Goal: Information Seeking & Learning: Check status

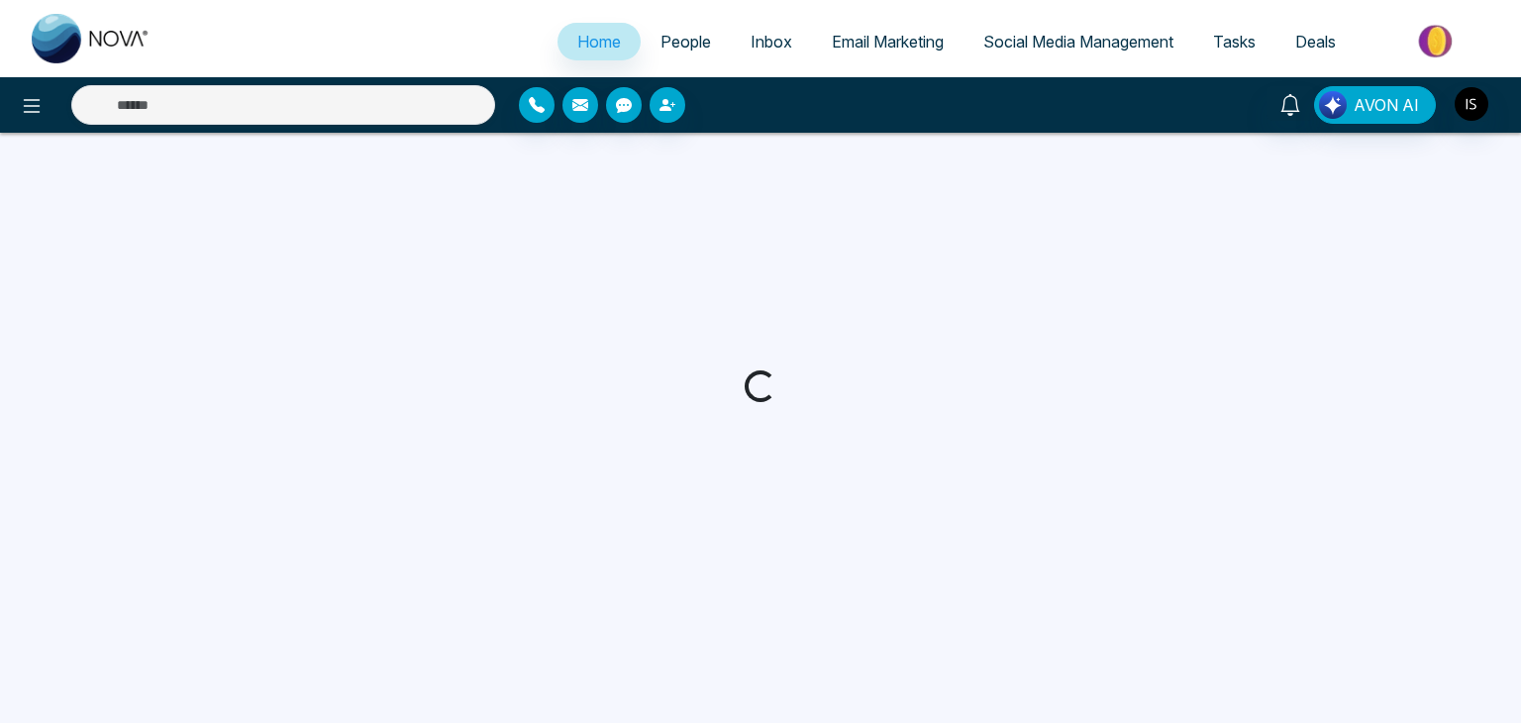
select select "*"
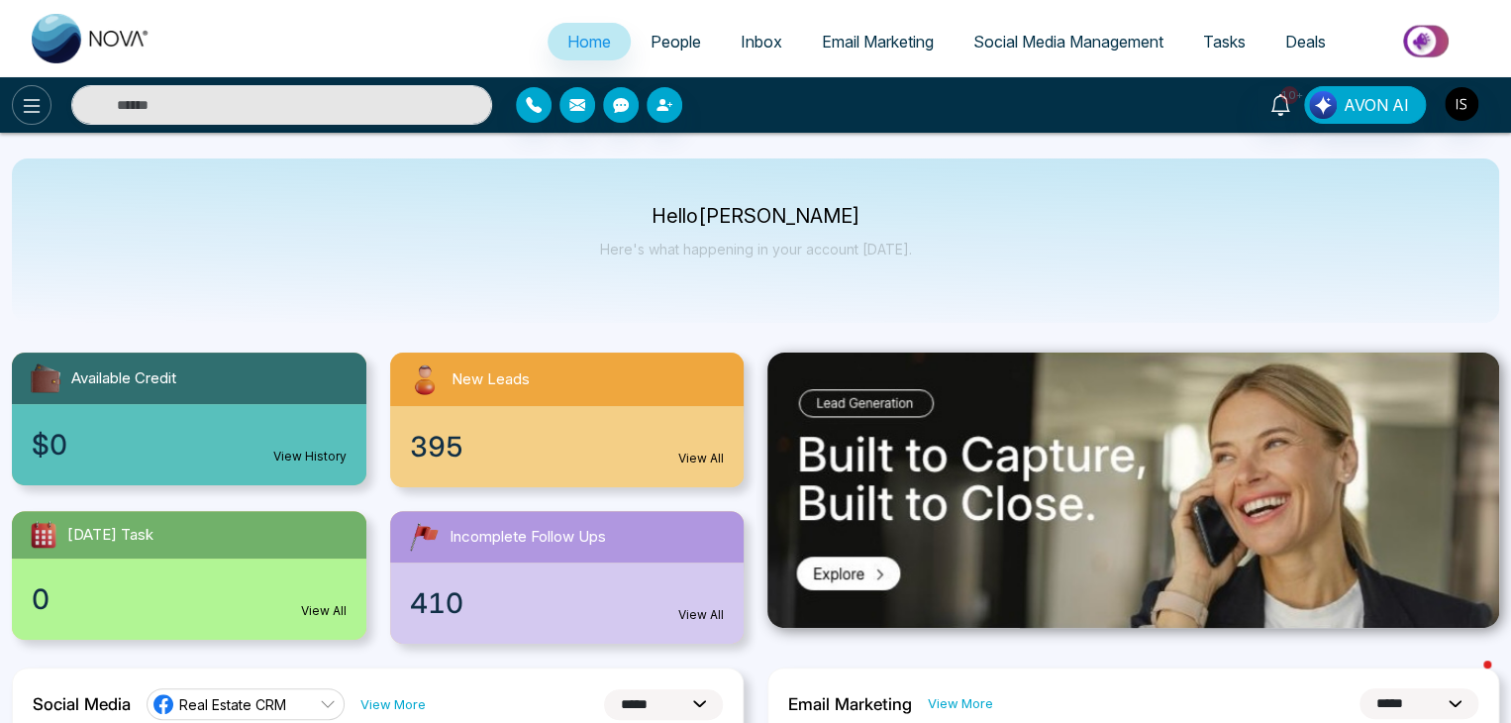
click at [33, 95] on icon at bounding box center [32, 106] width 24 height 24
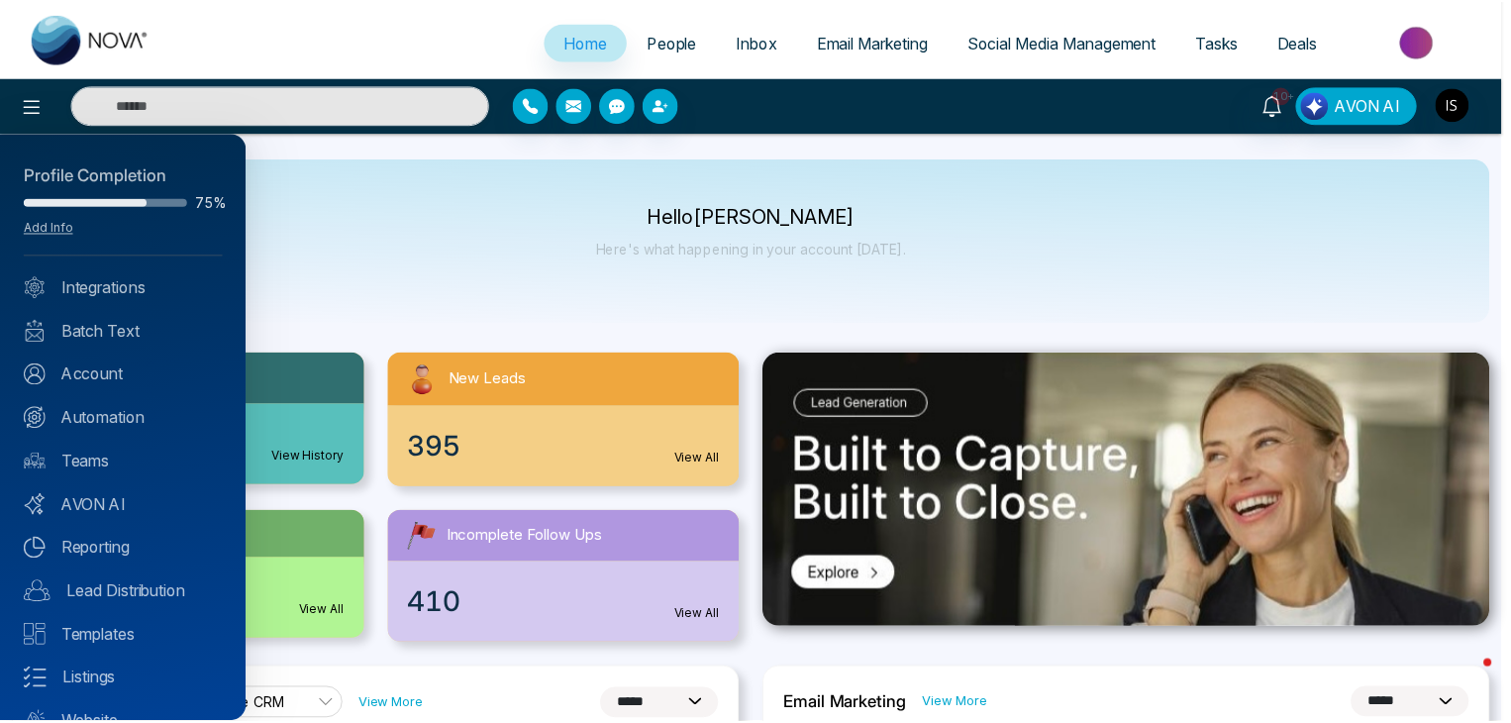
scroll to position [78, 0]
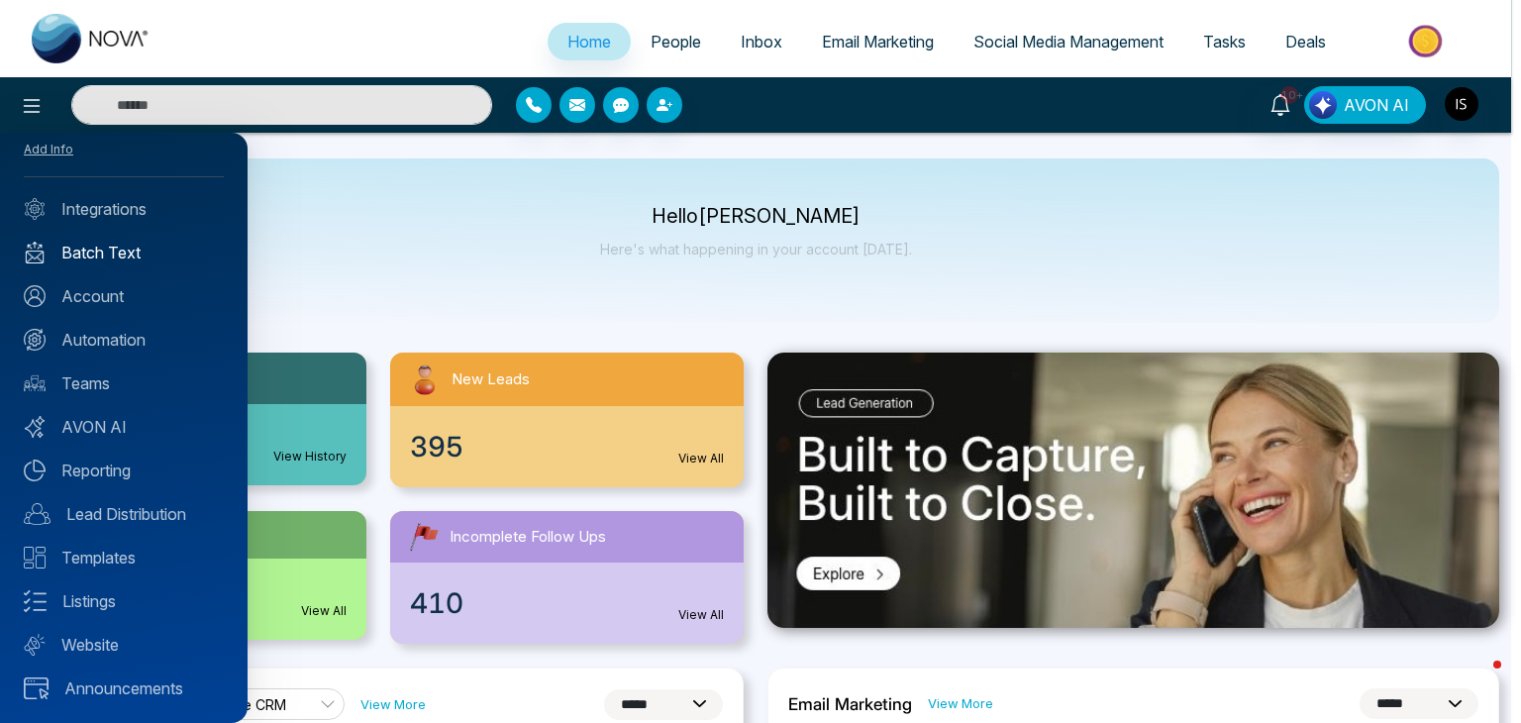
click at [129, 258] on link "Batch Text" at bounding box center [124, 253] width 200 height 24
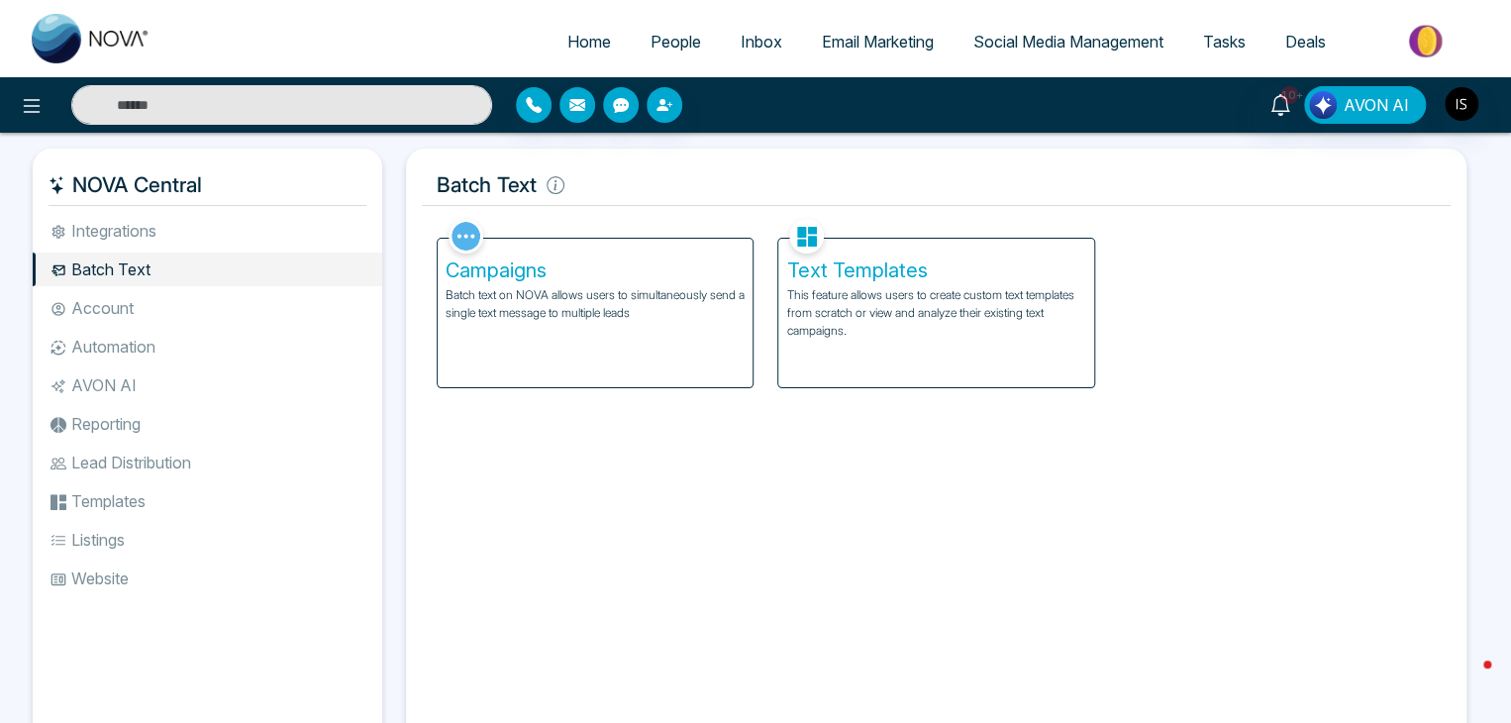
click at [577, 298] on p "Batch text on NOVA allows users to simultaneously send a single text message to…" at bounding box center [595, 304] width 299 height 36
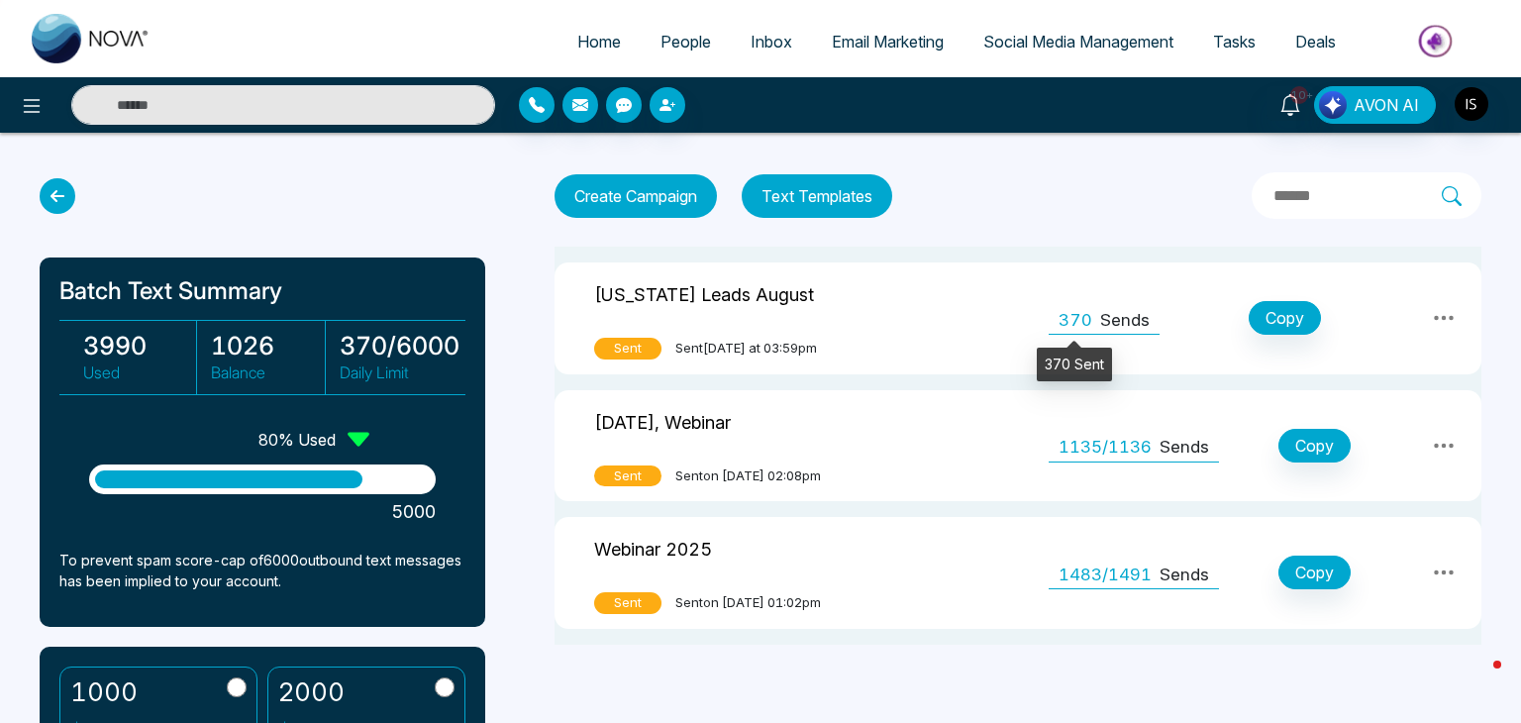
click at [1071, 314] on span "370" at bounding box center [1075, 321] width 34 height 26
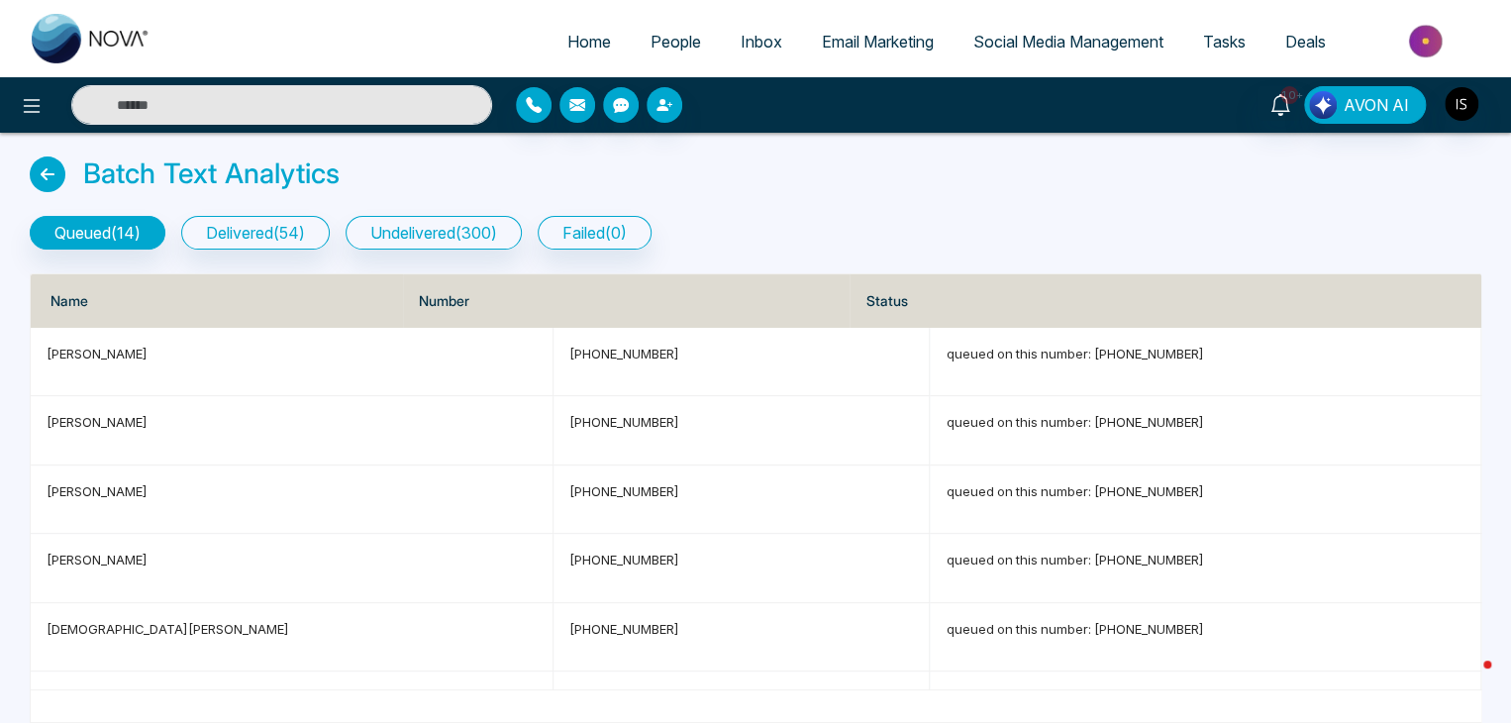
click at [55, 171] on icon at bounding box center [48, 174] width 36 height 36
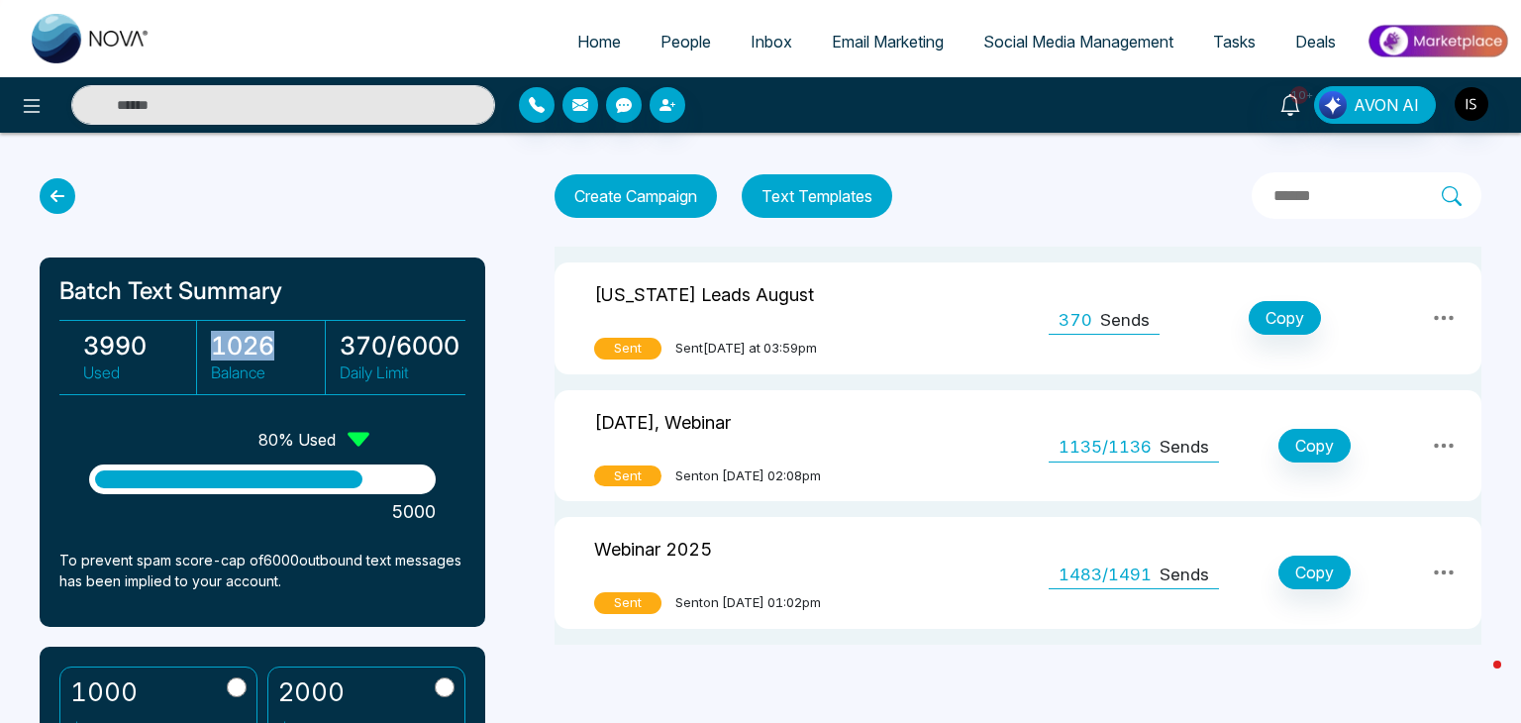
drag, startPoint x: 279, startPoint y: 346, endPoint x: 218, endPoint y: 345, distance: 61.4
click at [218, 345] on h3 "1026" at bounding box center [267, 346] width 113 height 30
click at [376, 243] on div "Batch Text Summary 3990 Used 1026 Balance 370 / 6000 Daily Limit 80 % Used 5000…" at bounding box center [272, 450] width 465 height 545
click at [449, 339] on h3 "370 / 6000" at bounding box center [397, 346] width 114 height 30
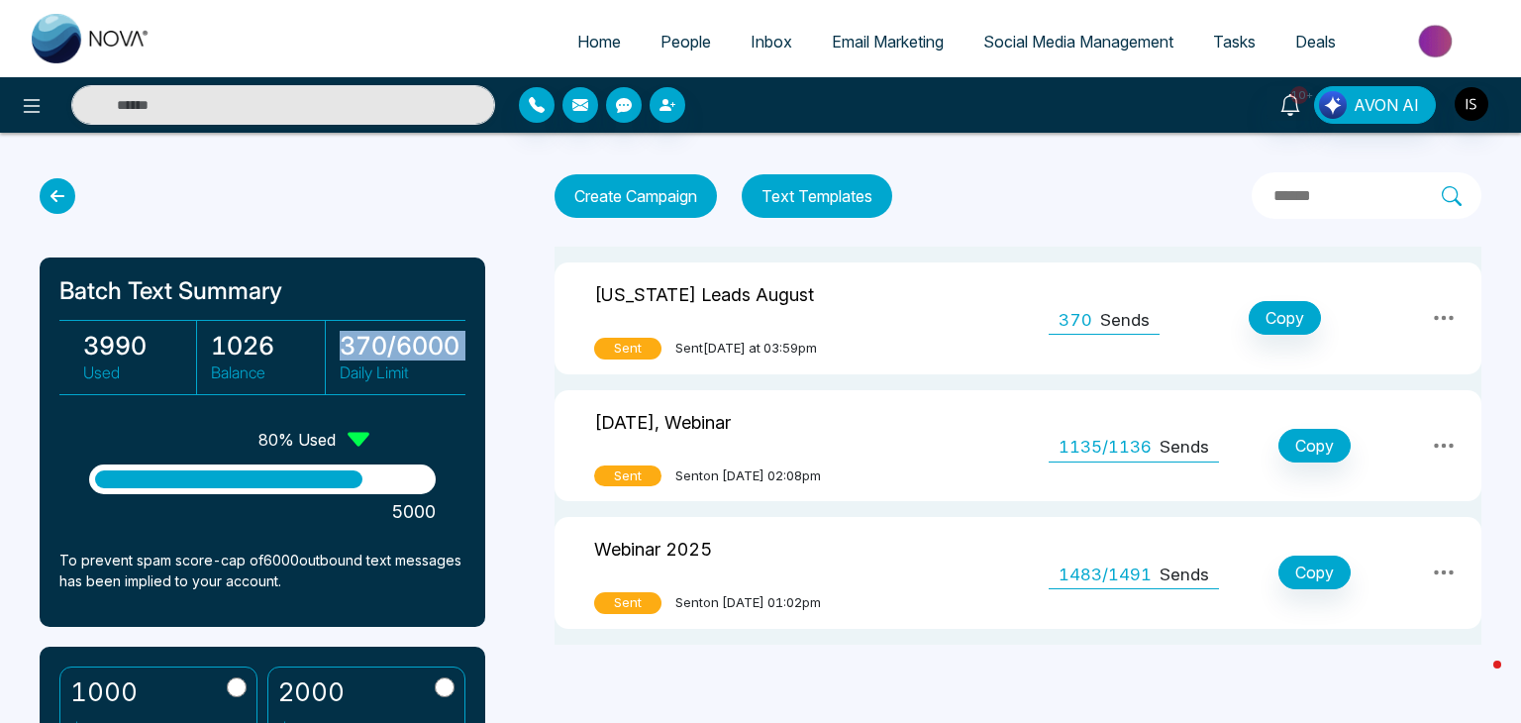
click at [449, 339] on h3 "370 / 6000" at bounding box center [397, 346] width 114 height 30
click at [435, 219] on div "Batch Text Summary 3990 Used 1026 Balance 370 / 6000 Daily Limit 80 % Used 5000…" at bounding box center [272, 450] width 465 height 545
click at [280, 341] on h3 "1026" at bounding box center [267, 346] width 113 height 30
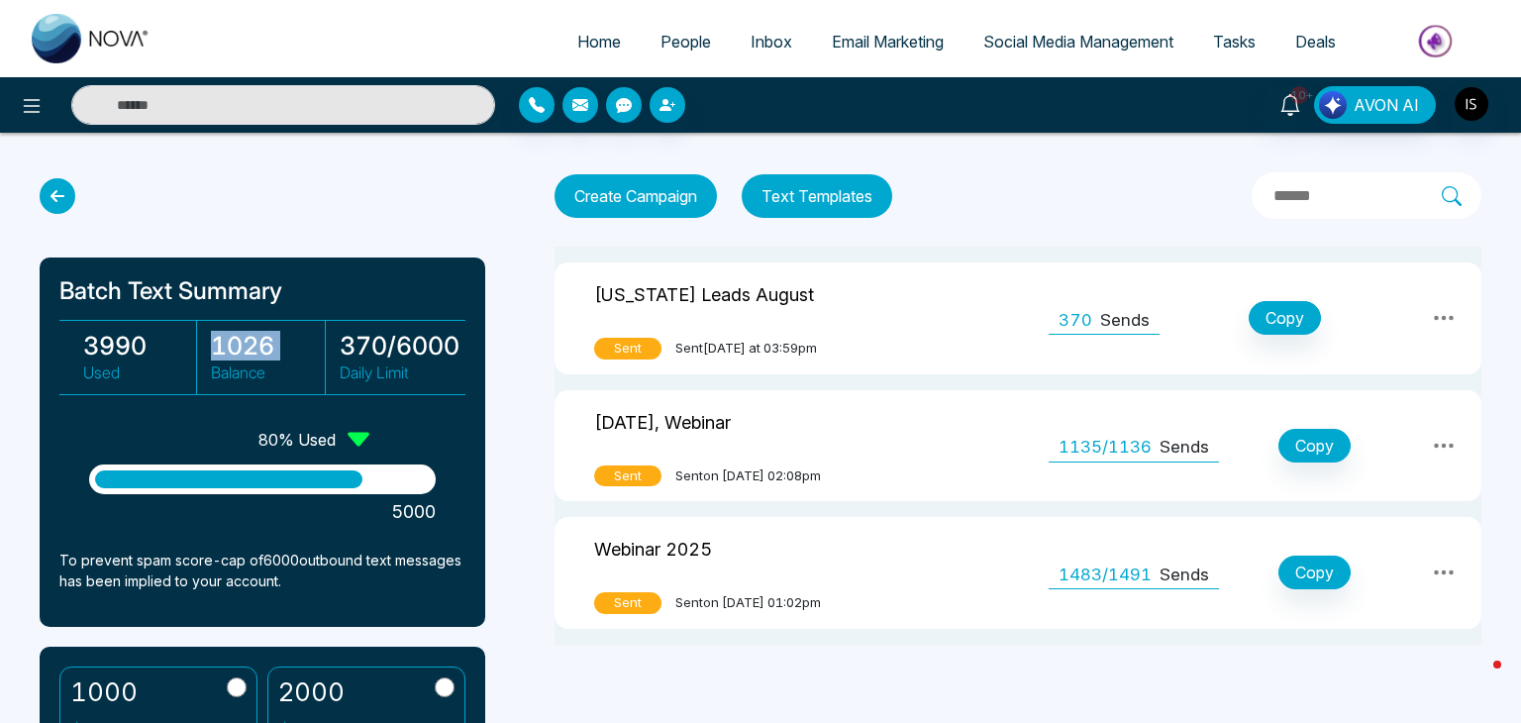
click at [280, 341] on h3 "1026" at bounding box center [267, 346] width 113 height 30
drag, startPoint x: 274, startPoint y: 346, endPoint x: 218, endPoint y: 347, distance: 56.4
click at [218, 347] on h3 "1026" at bounding box center [267, 346] width 113 height 30
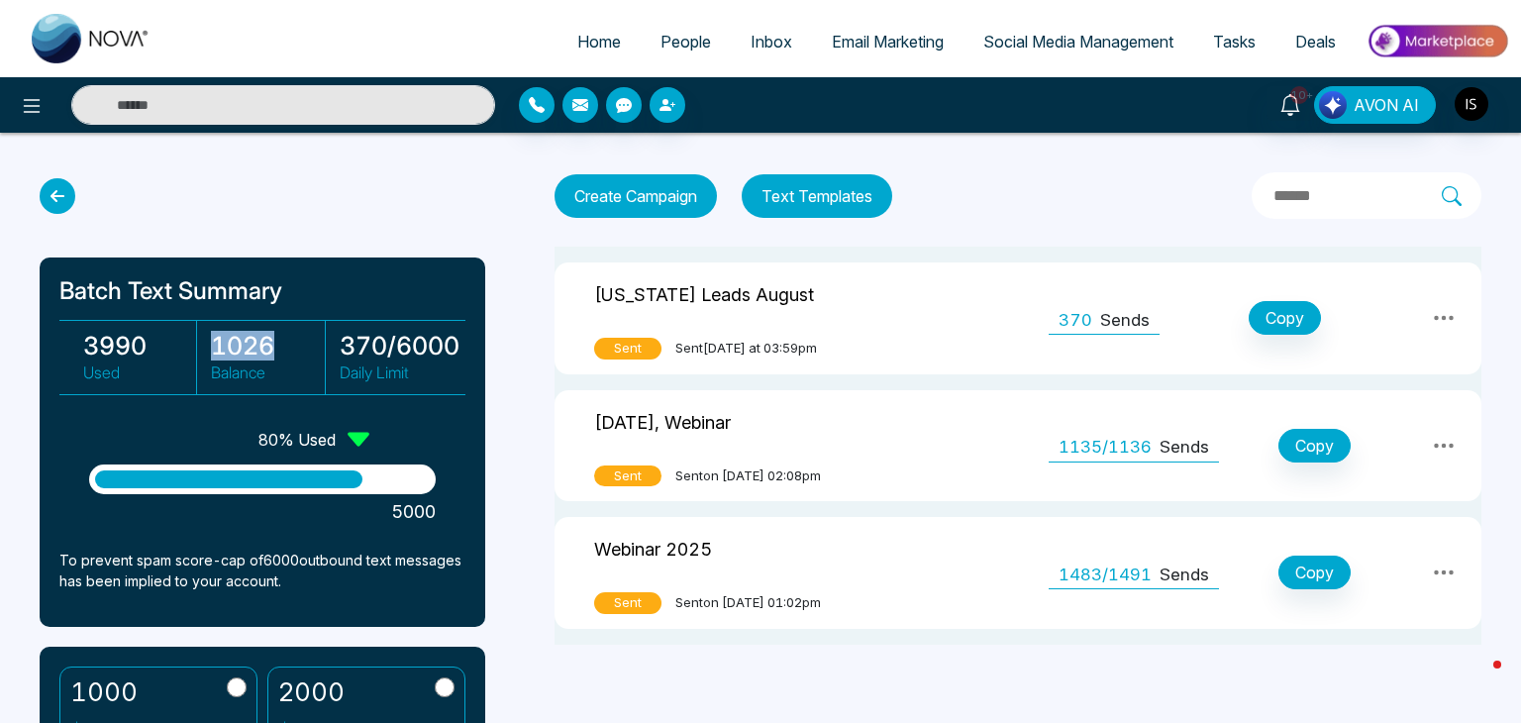
click at [218, 347] on h3 "1026" at bounding box center [267, 346] width 113 height 30
drag, startPoint x: 275, startPoint y: 342, endPoint x: 203, endPoint y: 348, distance: 72.5
click at [203, 348] on div "1026 Balance" at bounding box center [262, 357] width 126 height 73
click at [282, 346] on h3 "1026" at bounding box center [267, 346] width 113 height 30
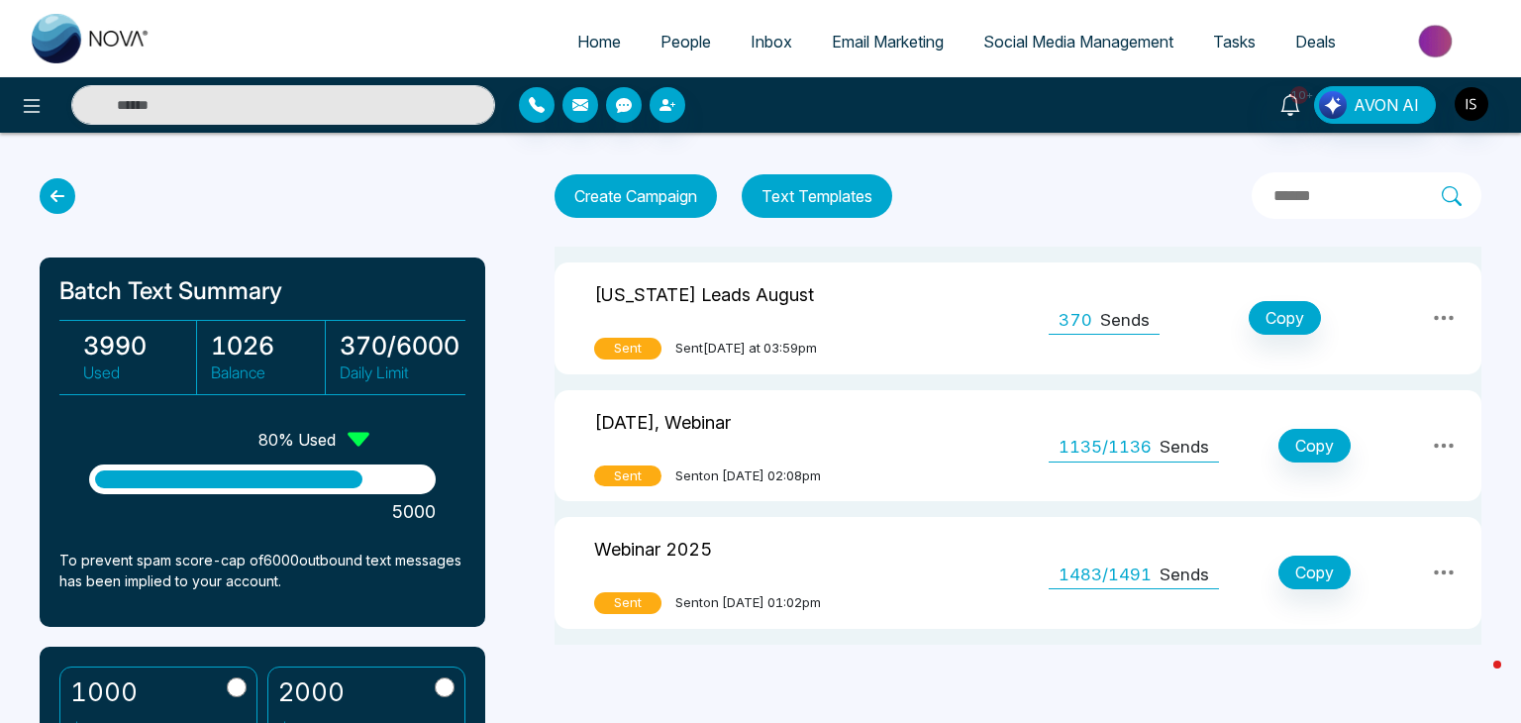
click at [282, 346] on h3 "1026" at bounding box center [267, 346] width 113 height 30
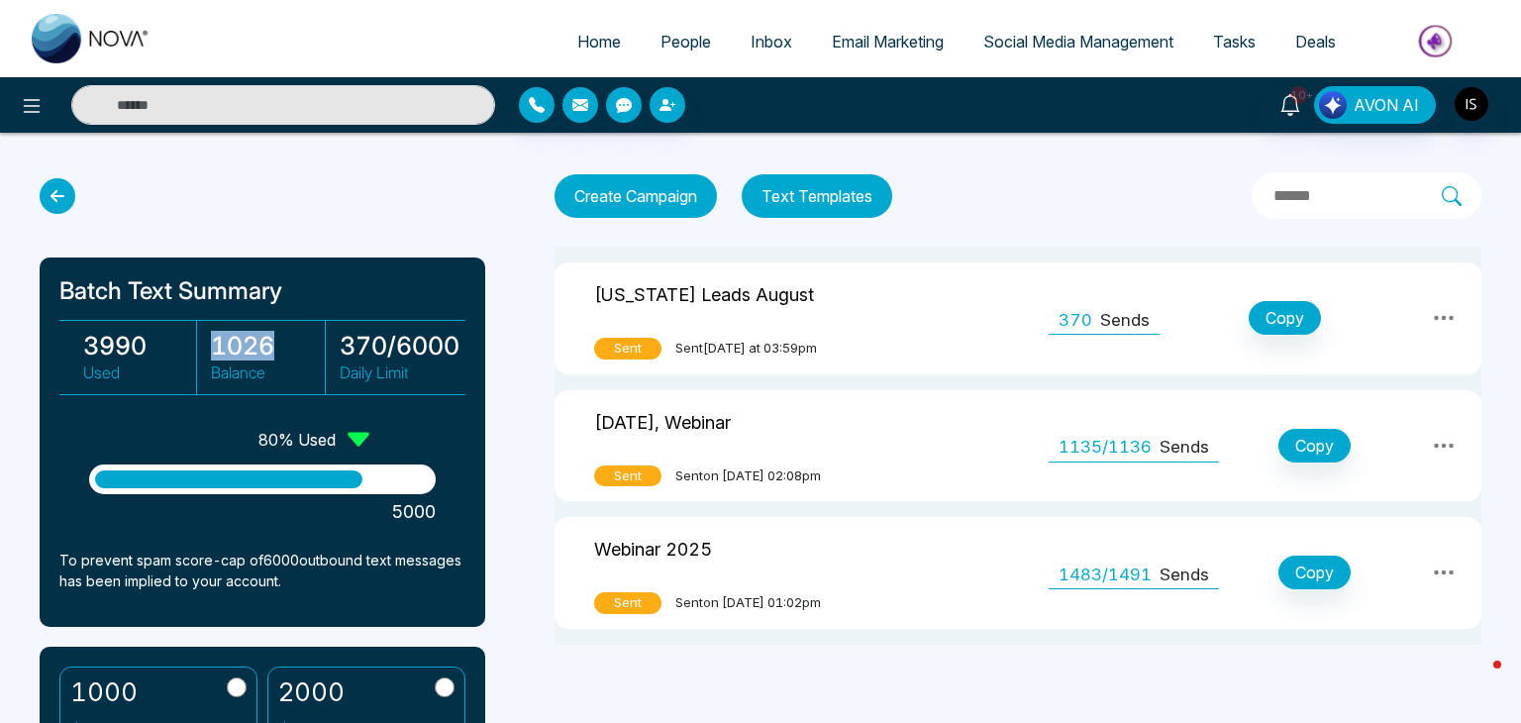
drag, startPoint x: 269, startPoint y: 335, endPoint x: 211, endPoint y: 348, distance: 59.8
click at [211, 348] on h3 "1026" at bounding box center [267, 346] width 113 height 30
click at [273, 346] on h3 "1026" at bounding box center [267, 346] width 113 height 30
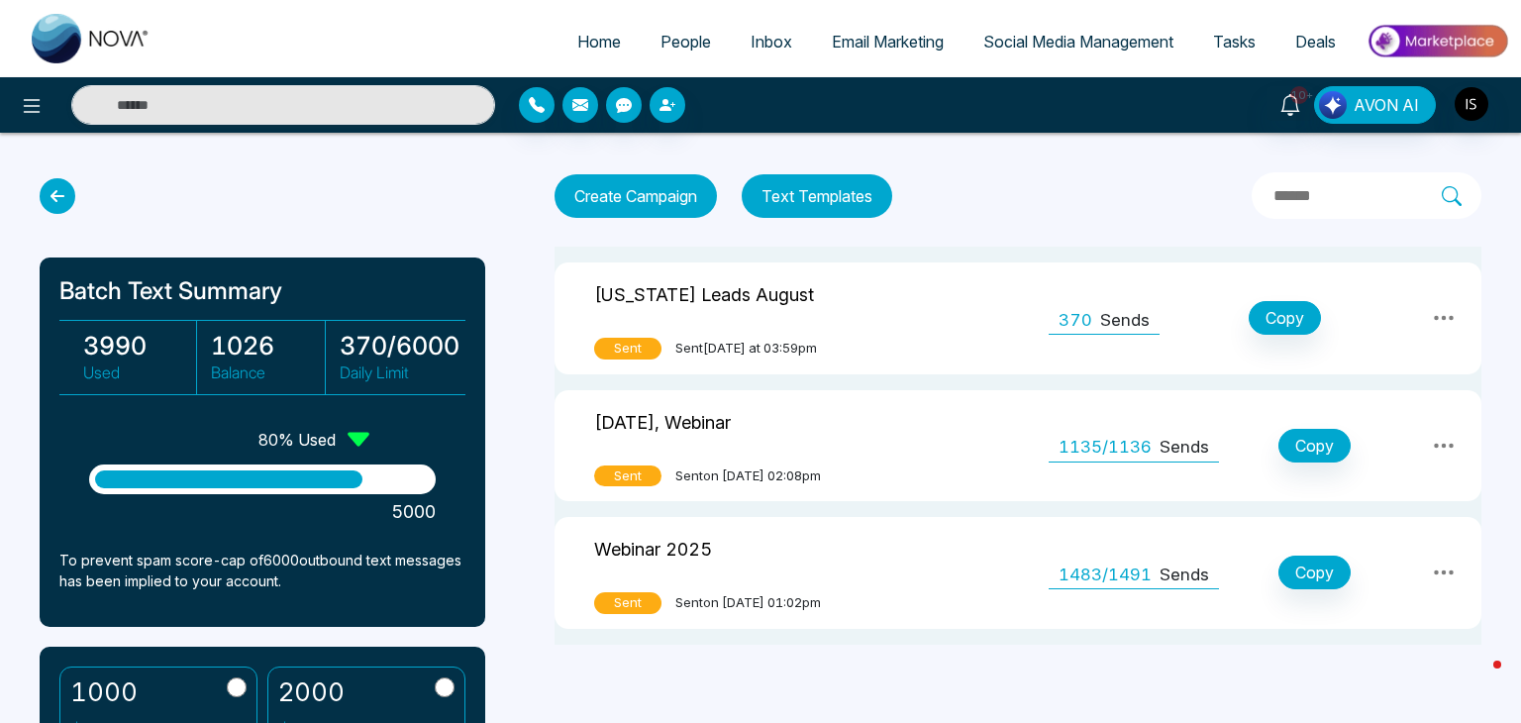
click at [273, 346] on h3 "1026" at bounding box center [267, 346] width 113 height 30
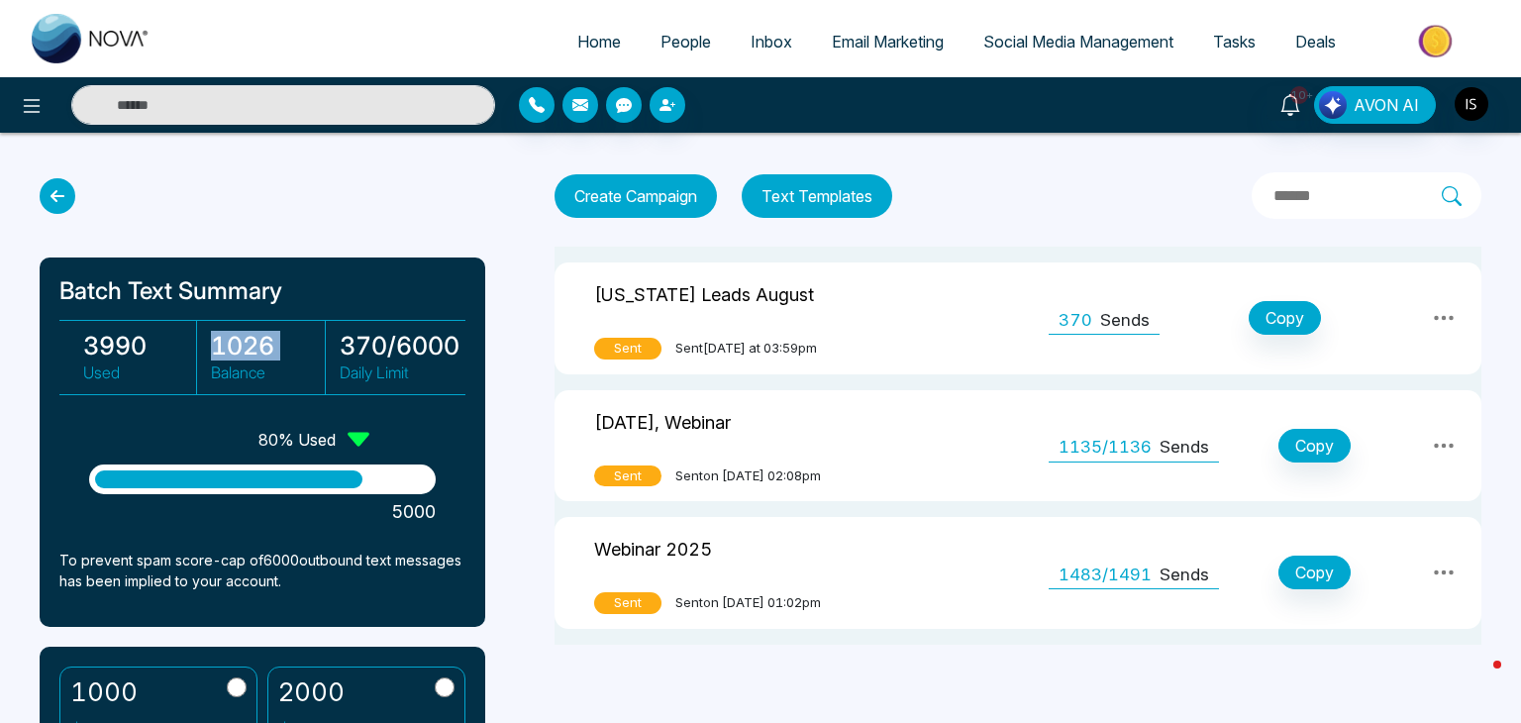
click at [273, 346] on h3 "1026" at bounding box center [267, 346] width 113 height 30
click at [715, 328] on td "Florida Leads August Sent Sent today at 03:59pm" at bounding box center [720, 318] width 333 height 112
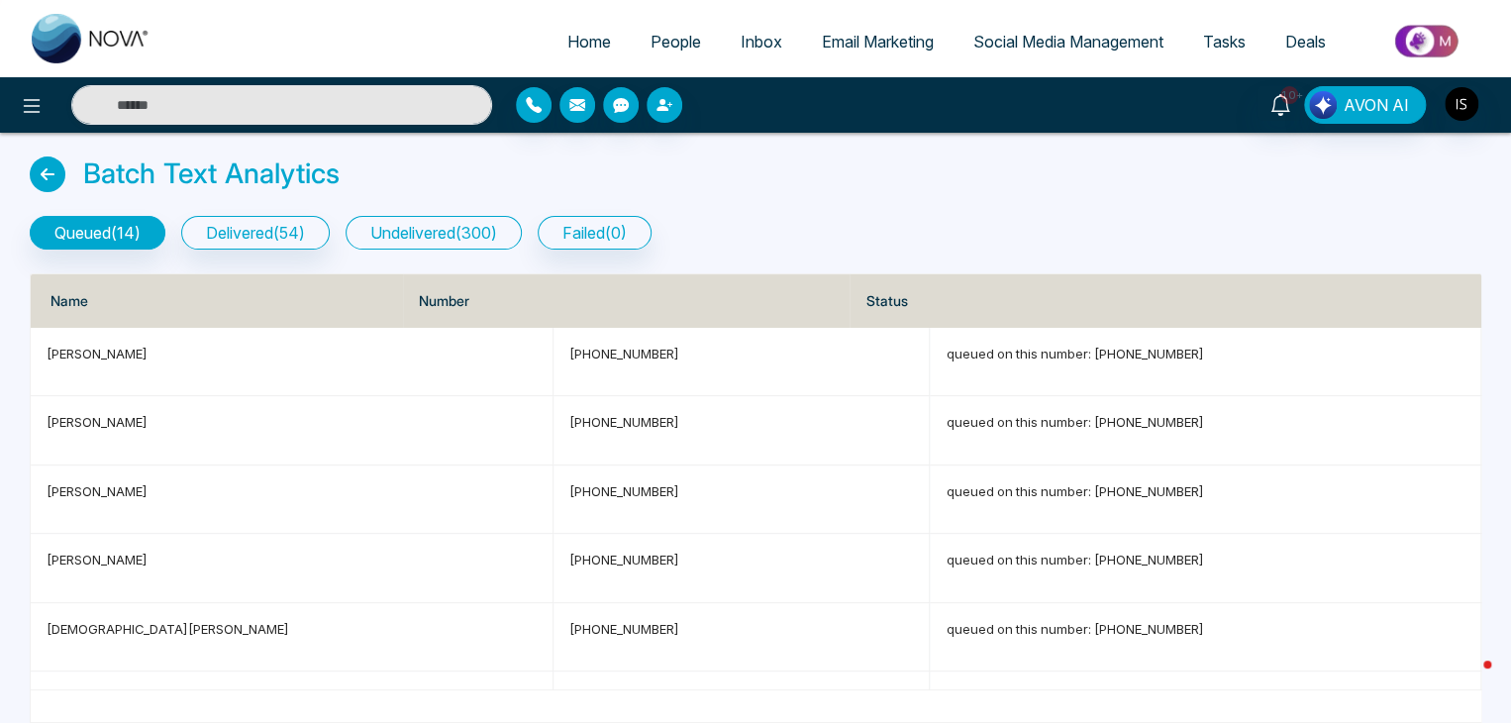
click at [484, 239] on button "undelivered ( 300 )" at bounding box center [434, 233] width 176 height 34
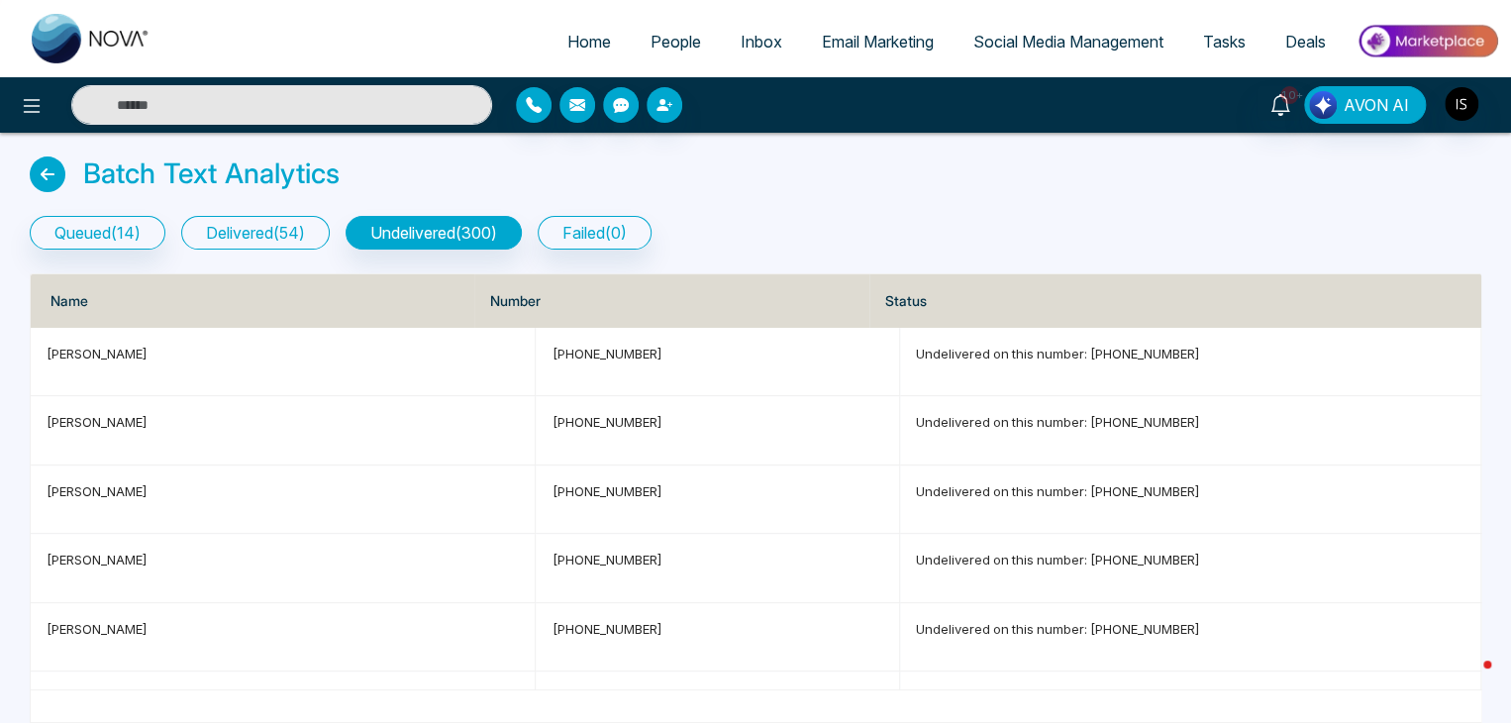
click at [292, 240] on button "delivered ( 54 )" at bounding box center [255, 233] width 149 height 34
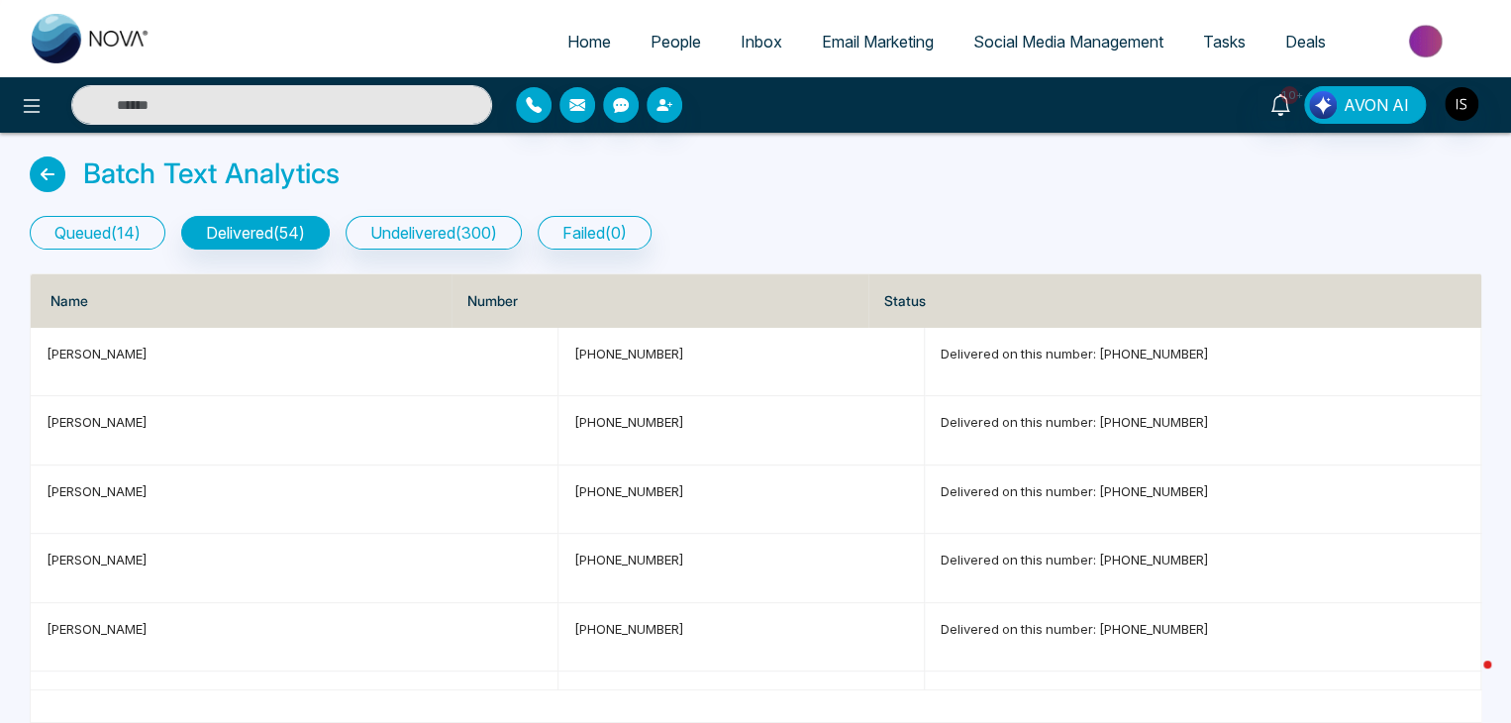
click at [139, 241] on button "queued ( 14 )" at bounding box center [98, 233] width 136 height 34
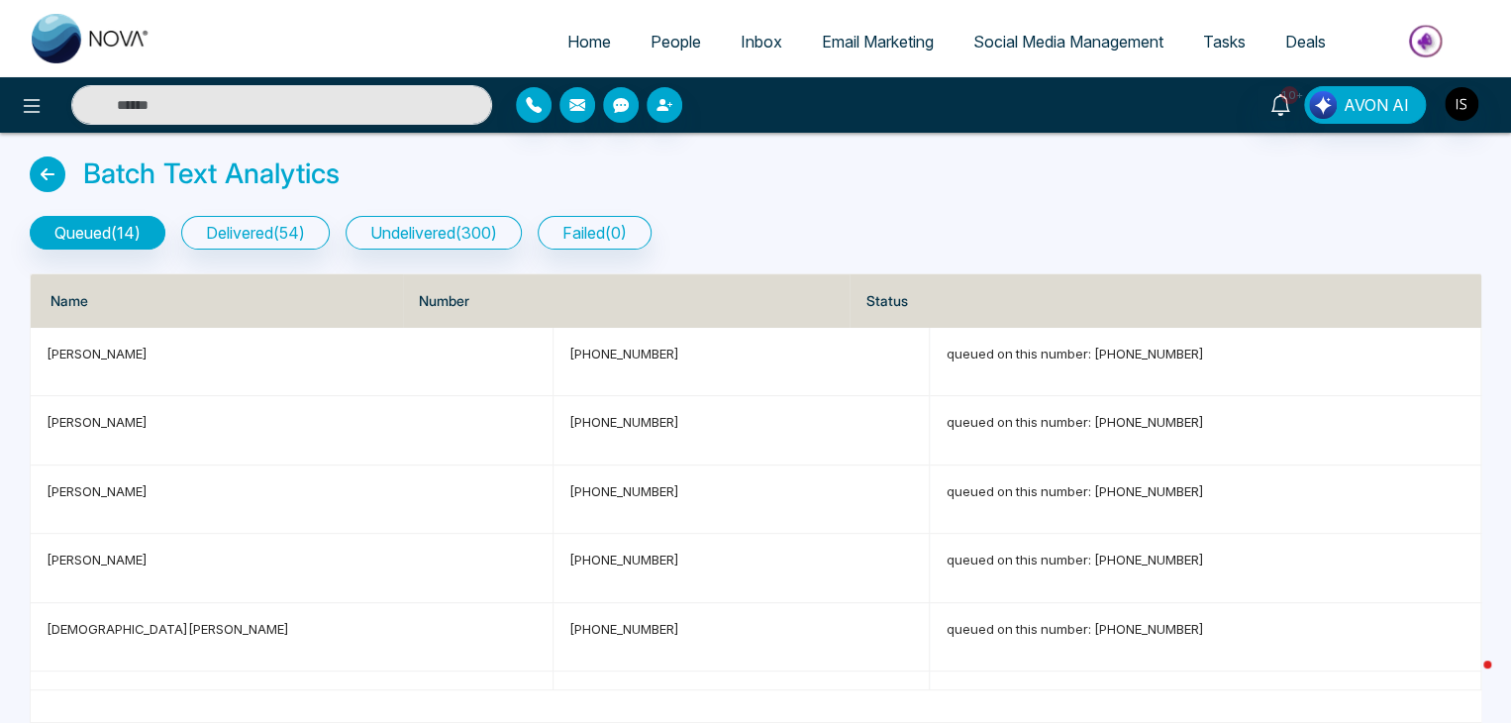
click at [579, 40] on span "Home" at bounding box center [589, 42] width 44 height 20
select select "*"
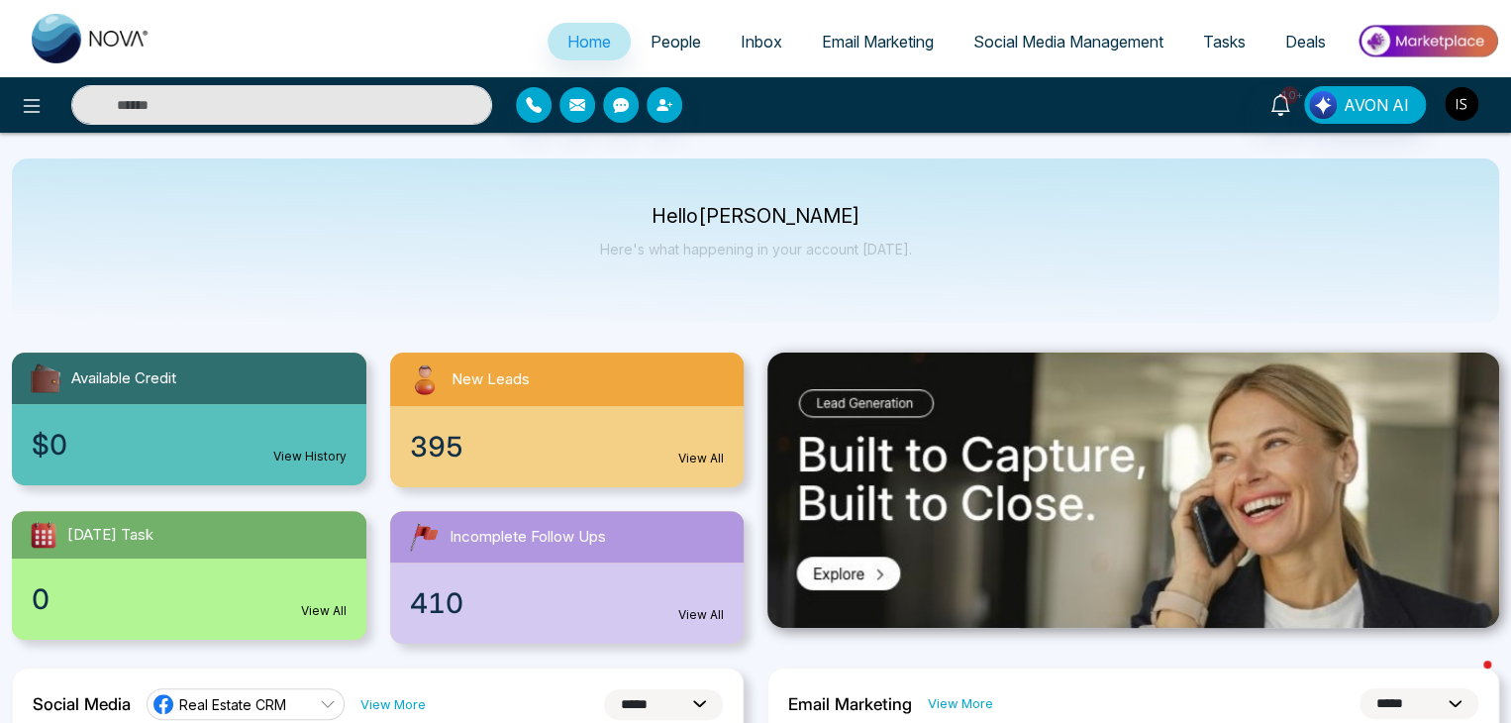
click at [1452, 96] on img "button" at bounding box center [1462, 104] width 34 height 34
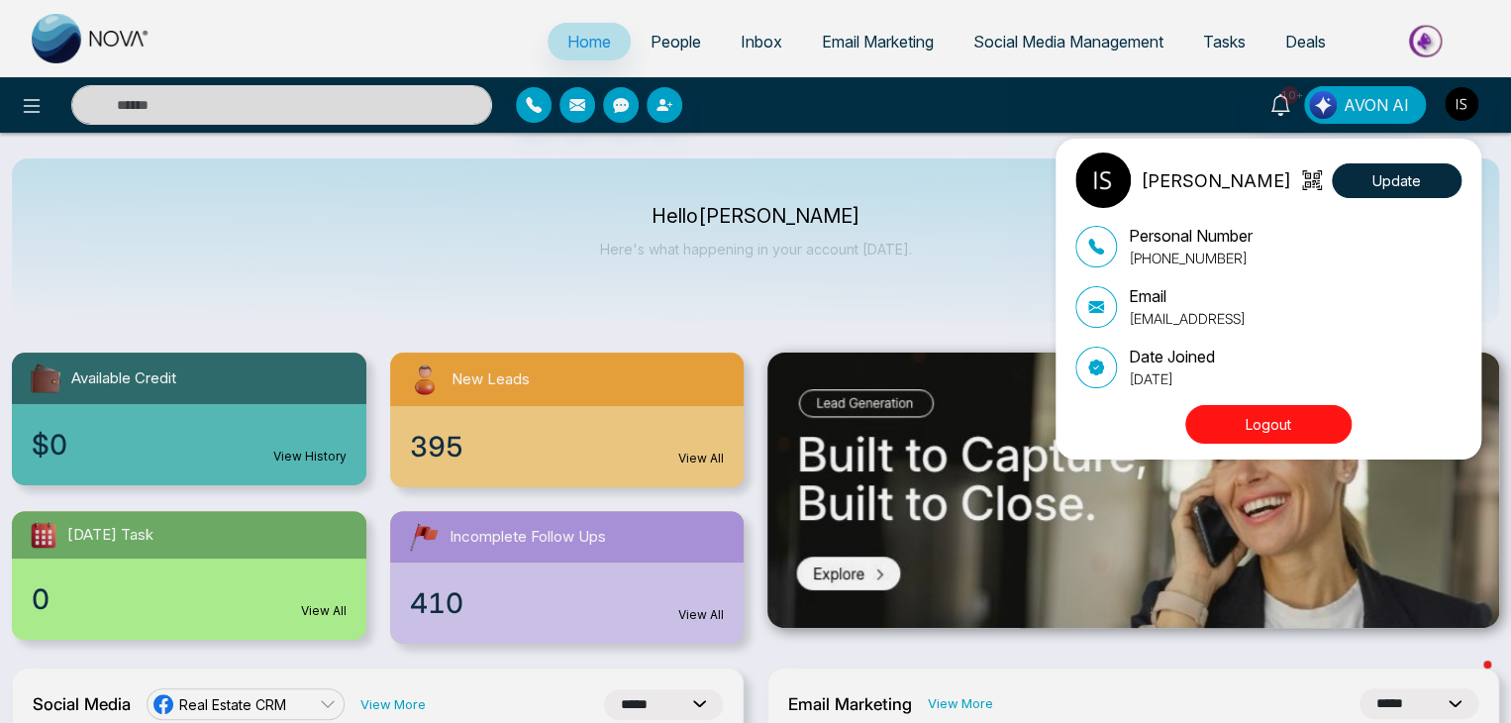
click at [1244, 416] on button "Logout" at bounding box center [1268, 424] width 166 height 39
